Goal: Navigation & Orientation: Find specific page/section

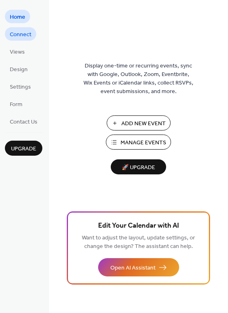
click at [18, 39] on span "Connect" at bounding box center [21, 35] width 22 height 9
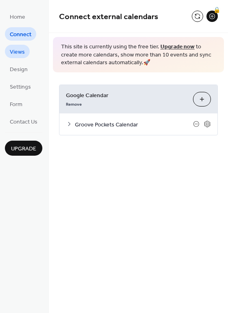
click at [23, 53] on span "Views" at bounding box center [17, 52] width 15 height 9
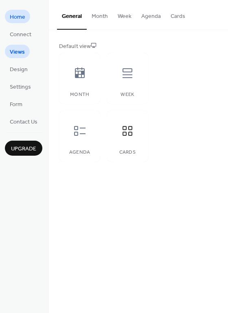
click at [23, 17] on span "Home" at bounding box center [17, 17] width 15 height 9
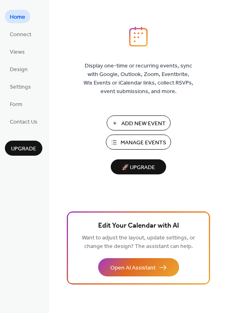
click at [149, 143] on span "Manage Events" at bounding box center [143, 143] width 46 height 9
click at [20, 90] on span "Settings" at bounding box center [20, 87] width 21 height 9
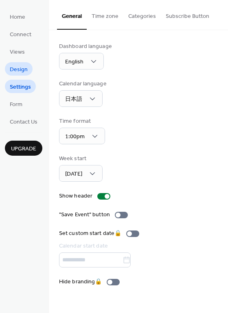
click at [23, 73] on span "Design" at bounding box center [19, 69] width 18 height 9
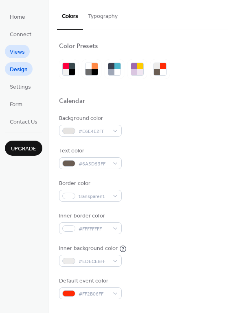
click at [24, 50] on link "Views" at bounding box center [17, 51] width 25 height 13
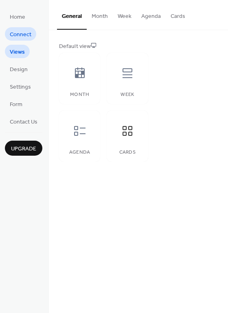
click at [24, 31] on span "Connect" at bounding box center [21, 35] width 22 height 9
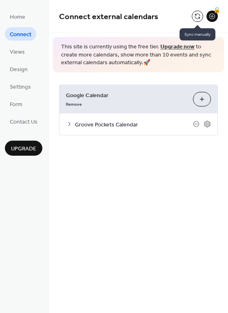
click at [194, 17] on button at bounding box center [197, 16] width 11 height 11
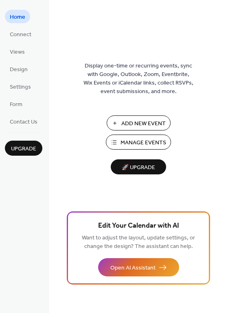
click at [126, 145] on span "Manage Events" at bounding box center [143, 143] width 46 height 9
click at [26, 37] on span "Connect" at bounding box center [21, 35] width 22 height 9
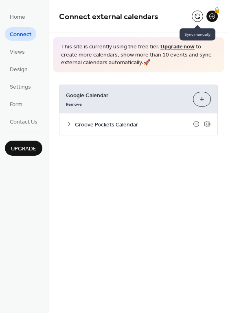
click at [199, 13] on button at bounding box center [197, 16] width 11 height 11
